Goal: Information Seeking & Learning: Learn about a topic

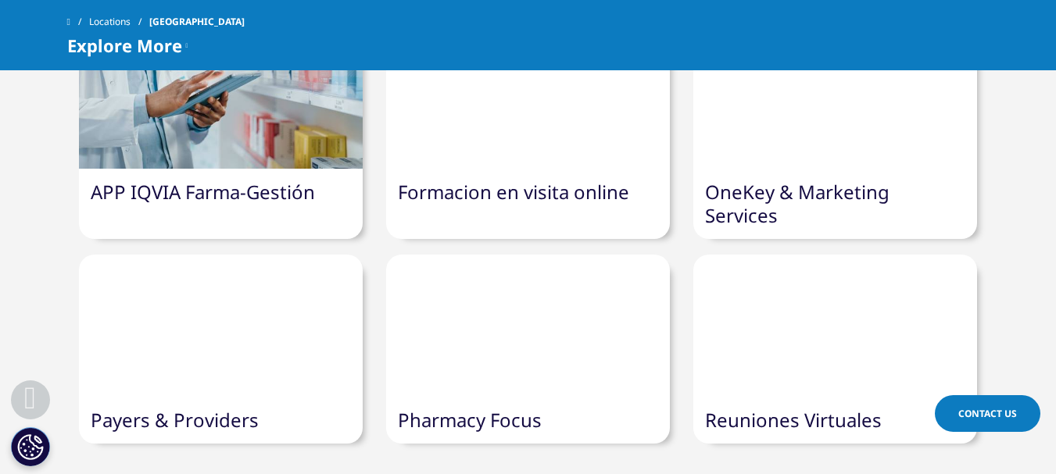
scroll to position [976, 0]
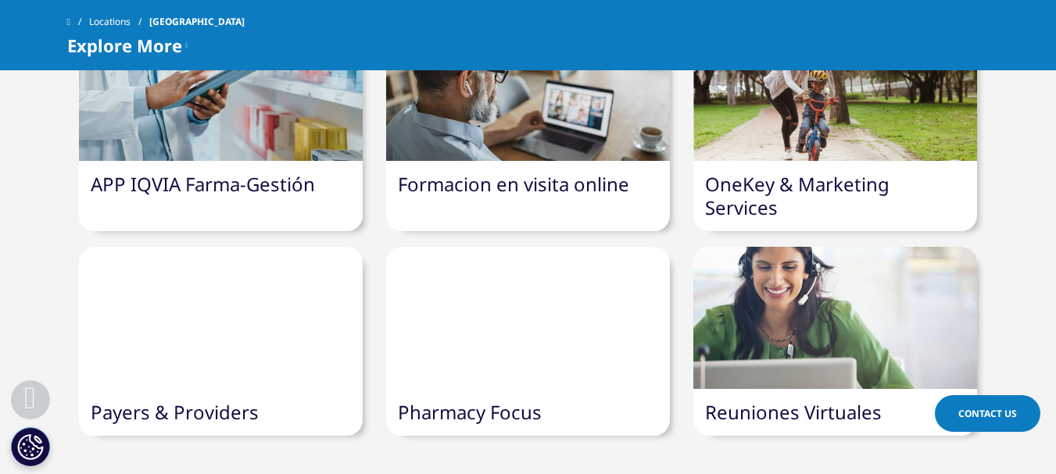
click at [479, 399] on link "Pharmacy Focus" at bounding box center [470, 412] width 144 height 26
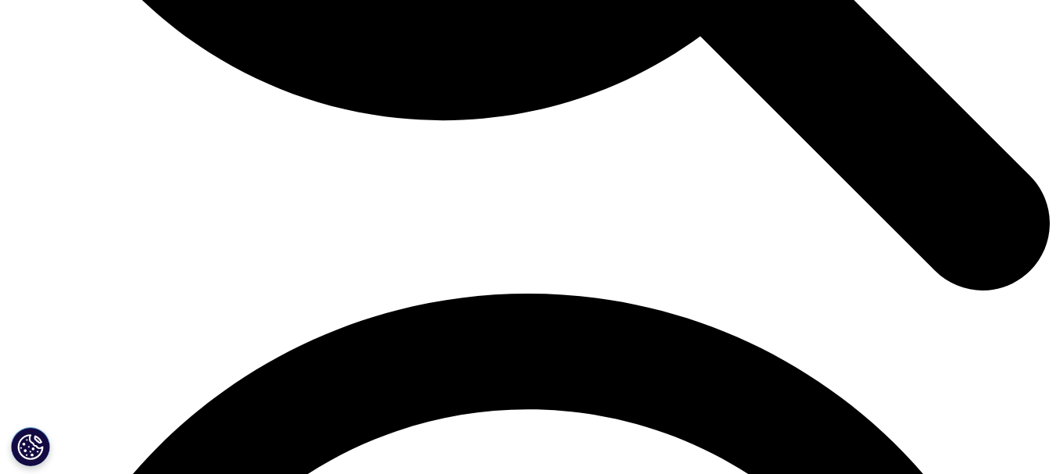
scroll to position [1826, 0]
